Goal: Transaction & Acquisition: Obtain resource

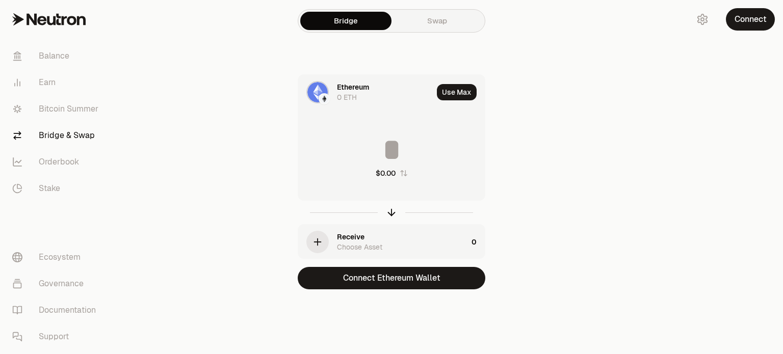
click at [442, 17] on link "Swap" at bounding box center [436, 21] width 91 height 18
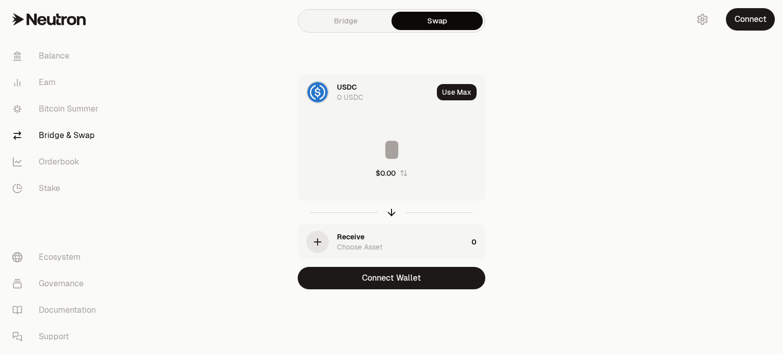
click at [340, 92] on div "0 USDC" at bounding box center [350, 97] width 26 height 10
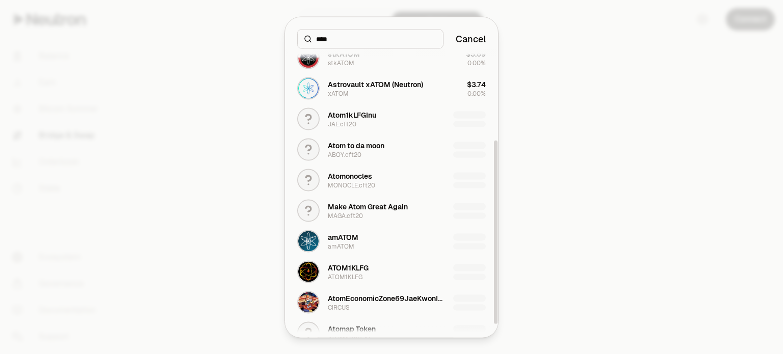
scroll to position [147, 0]
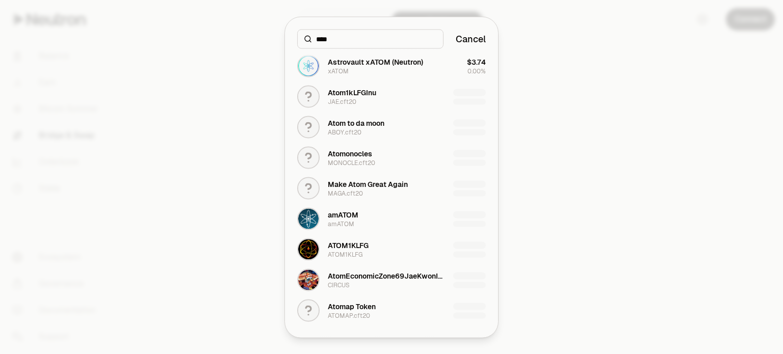
type input "****"
click at [556, 130] on div at bounding box center [391, 177] width 783 height 354
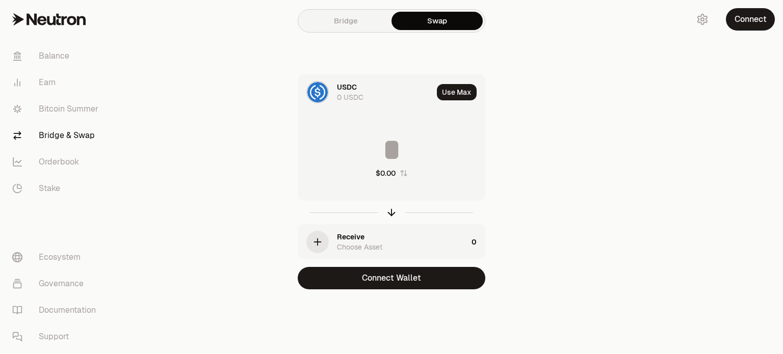
click at [351, 20] on link "Bridge" at bounding box center [345, 21] width 91 height 18
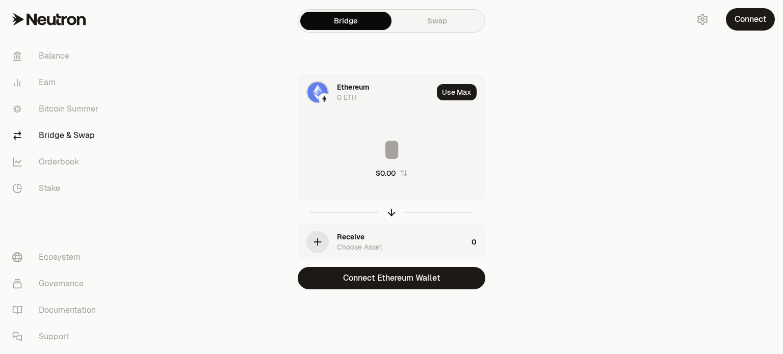
click at [353, 92] on div "0 ETH" at bounding box center [347, 97] width 20 height 10
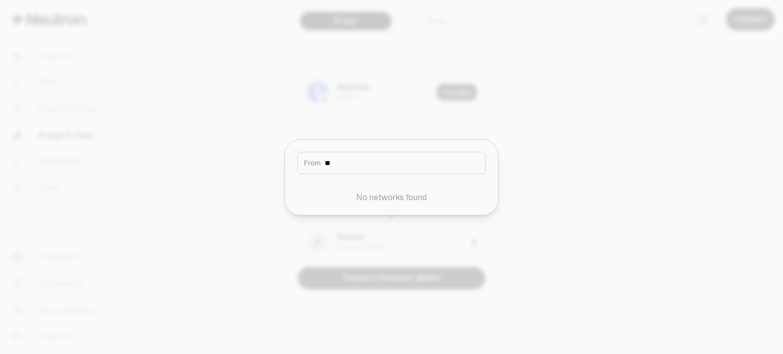
type input "*"
type input "***"
click at [437, 190] on button "Neutron" at bounding box center [391, 194] width 201 height 31
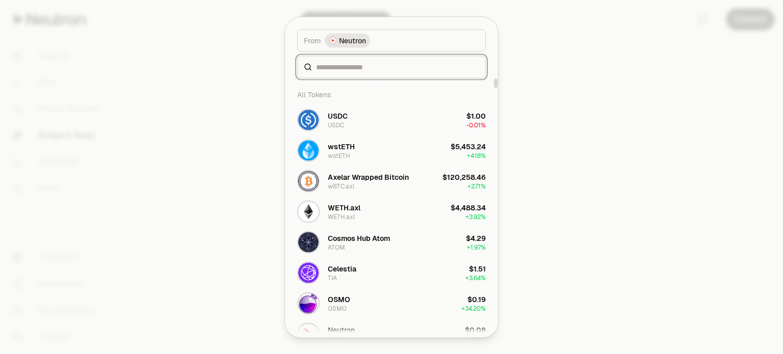
click at [387, 66] on input at bounding box center [397, 67] width 163 height 10
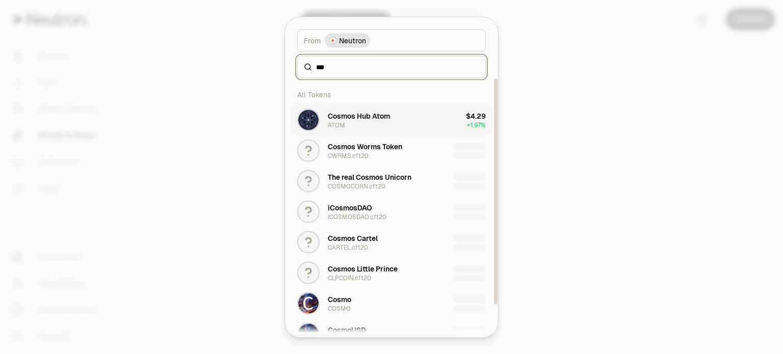
type input "***"
click at [401, 125] on button "Cosmos Hub Atom ATOM $4.29 + 1.97%" at bounding box center [391, 119] width 201 height 31
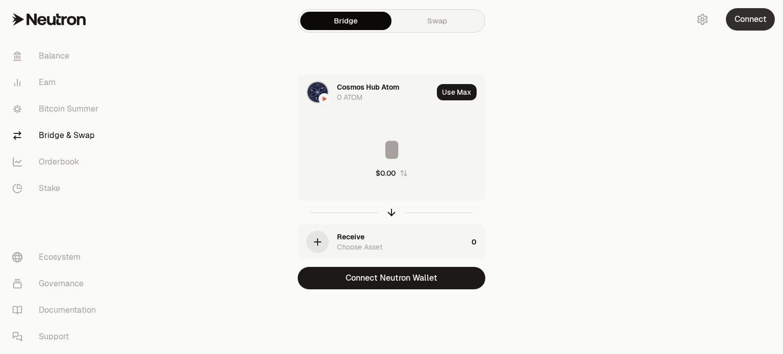
click at [726, 17] on button "Connect" at bounding box center [750, 19] width 49 height 22
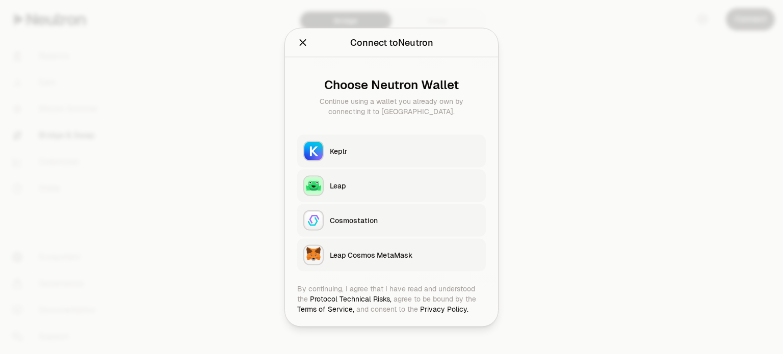
click at [404, 158] on button "Keplr" at bounding box center [391, 151] width 189 height 33
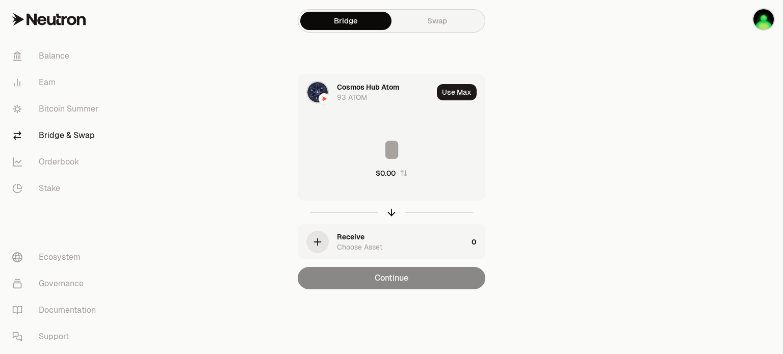
click at [384, 242] on div "Receive Choose Asset" at bounding box center [402, 242] width 130 height 20
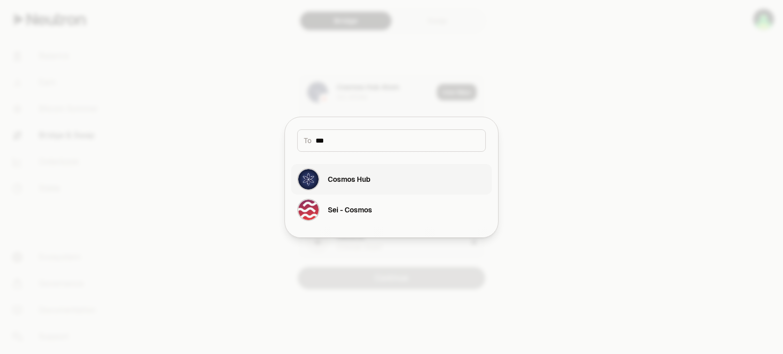
type input "***"
click at [371, 183] on button "Cosmos Hub" at bounding box center [391, 179] width 201 height 31
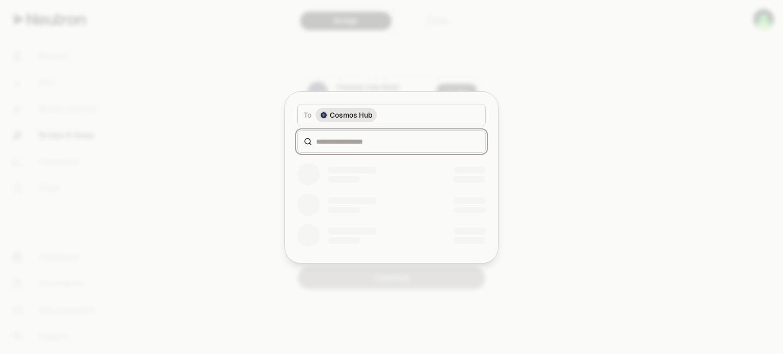
click at [364, 137] on input at bounding box center [397, 142] width 163 height 10
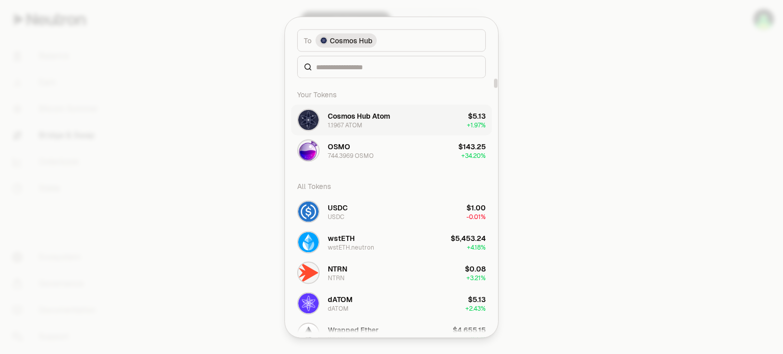
click at [365, 116] on div "Cosmos Hub Atom" at bounding box center [359, 116] width 62 height 10
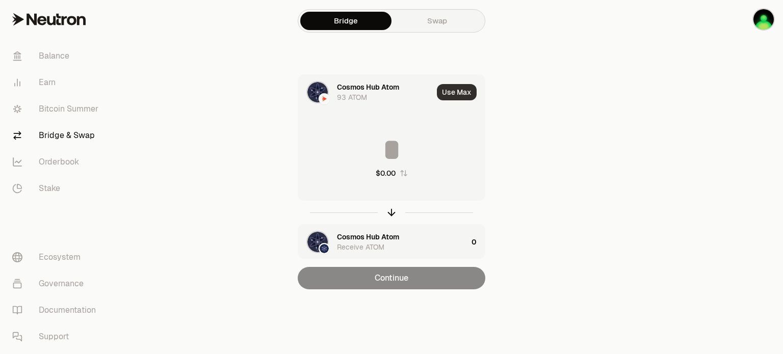
click at [455, 95] on button "Use Max" at bounding box center [457, 92] width 40 height 16
type input "********"
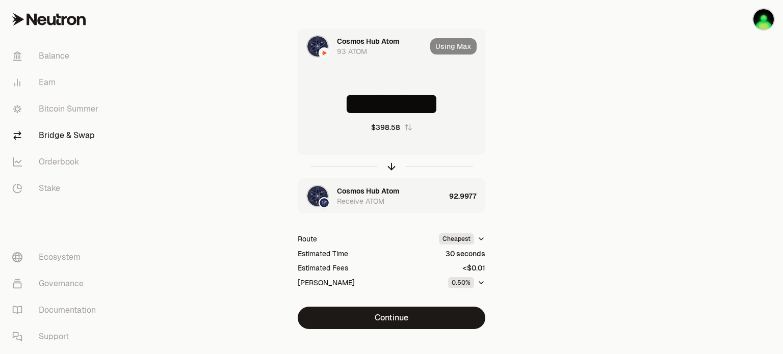
scroll to position [61, 0]
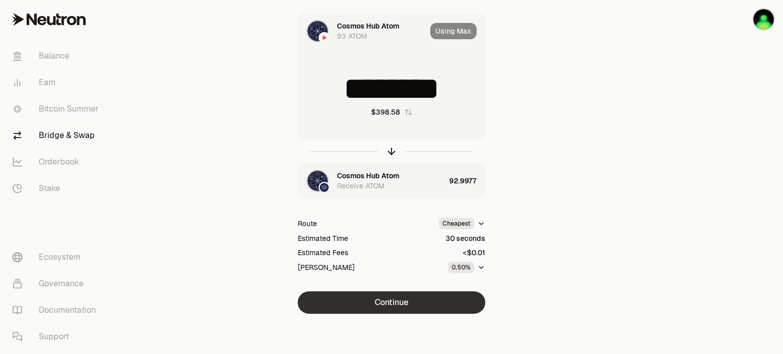
click at [442, 296] on button "Continue" at bounding box center [392, 302] width 188 height 22
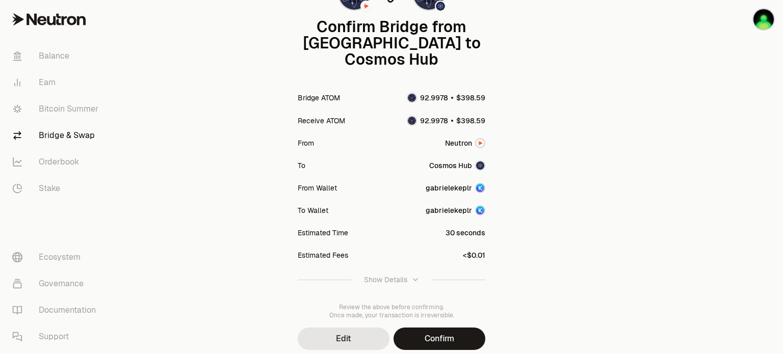
scroll to position [106, 0]
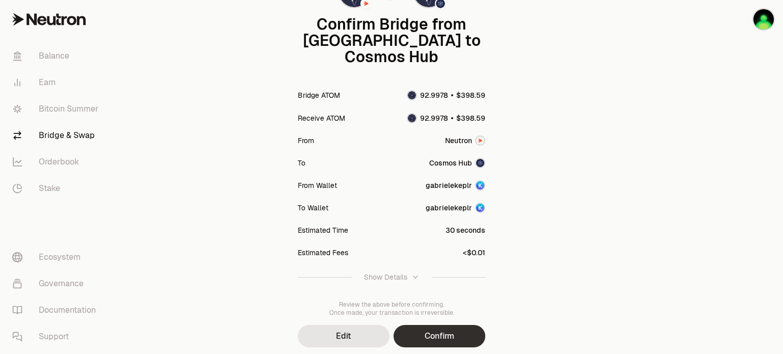
click at [441, 325] on button "Confirm" at bounding box center [439, 336] width 92 height 22
